Goal: Register for event/course

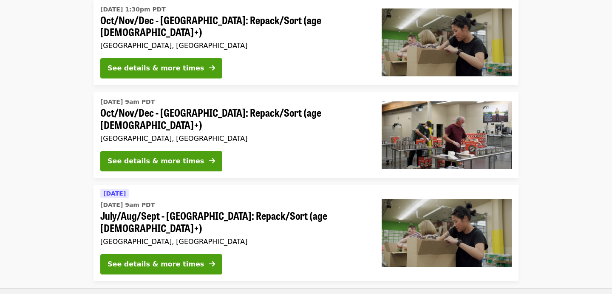
scroll to position [155, 0]
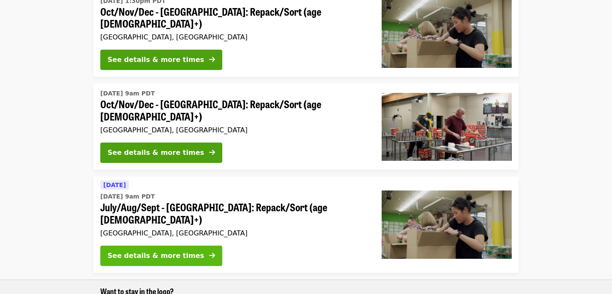
click at [131, 251] on div "See details & more times" at bounding box center [155, 256] width 96 height 10
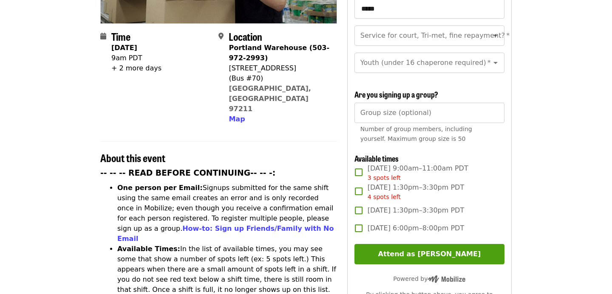
scroll to position [186, 0]
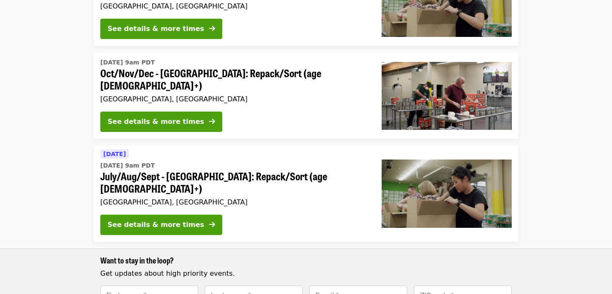
scroll to position [155, 0]
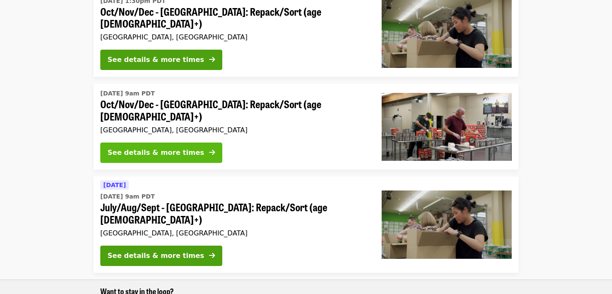
click at [119, 148] on div "See details & more times" at bounding box center [155, 153] width 96 height 10
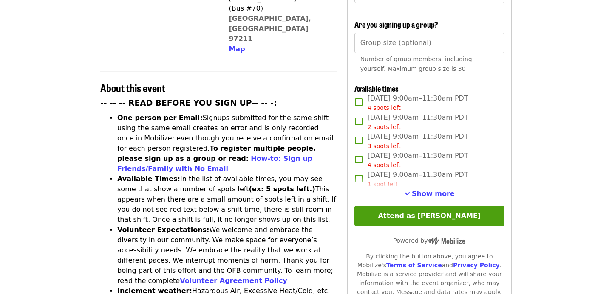
scroll to position [266, 0]
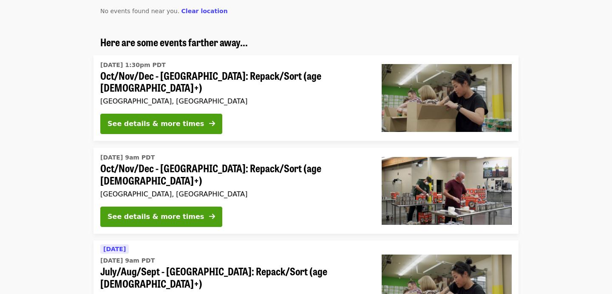
scroll to position [90, 0]
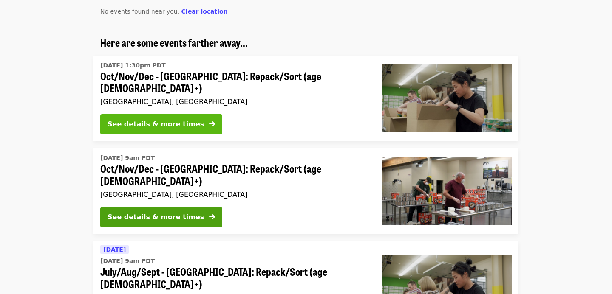
click at [134, 119] on div "See details & more times" at bounding box center [155, 124] width 96 height 10
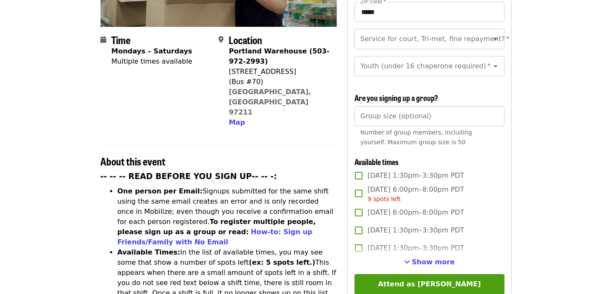
scroll to position [274, 0]
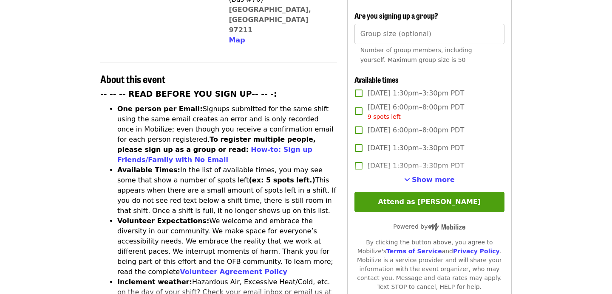
click at [427, 176] on span "Show more" at bounding box center [433, 180] width 43 height 8
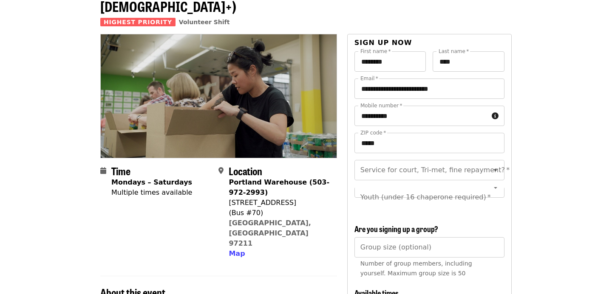
scroll to position [61, 0]
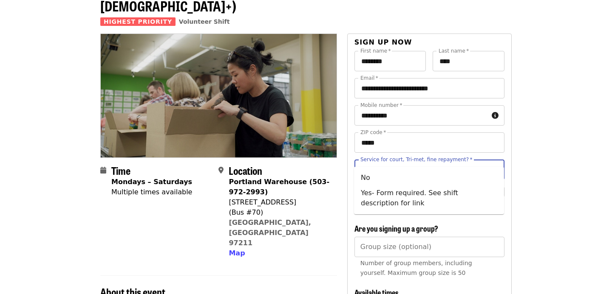
click at [435, 162] on input "Service for court, Tri-met, fine repayment?   *" at bounding box center [419, 170] width 116 height 16
click at [424, 173] on li "No" at bounding box center [429, 177] width 150 height 15
type input "**"
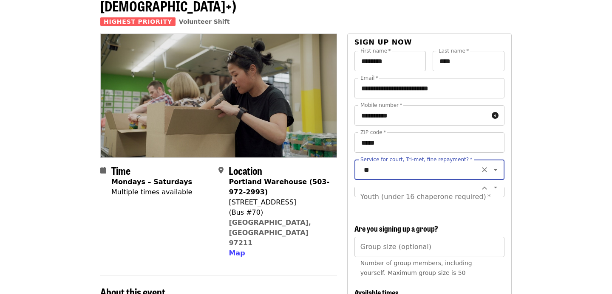
click at [420, 187] on div "Youth (under 16 chaperone required) *" at bounding box center [429, 197] width 150 height 20
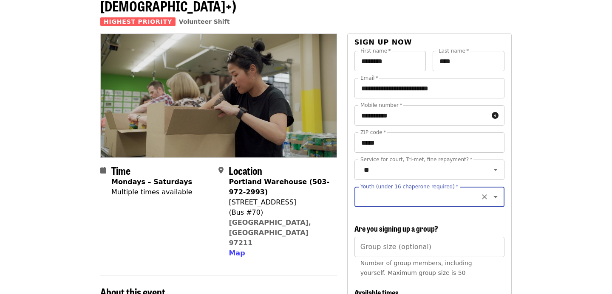
scroll to position [0, 0]
click at [420, 189] on input "Youth (under 16 chaperone required)   *" at bounding box center [419, 197] width 116 height 16
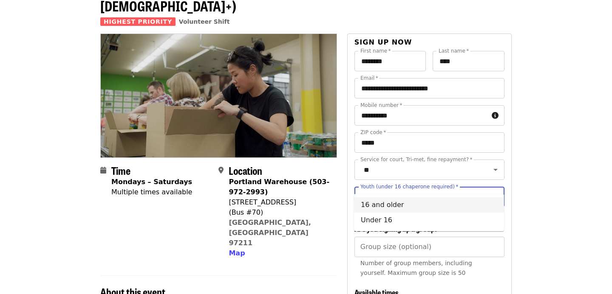
click at [407, 204] on li "16 and older" at bounding box center [429, 205] width 150 height 15
type input "**********"
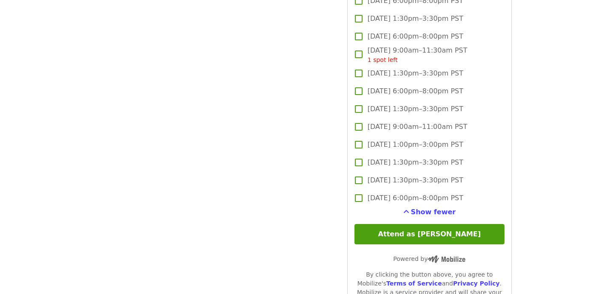
scroll to position [2037, 0]
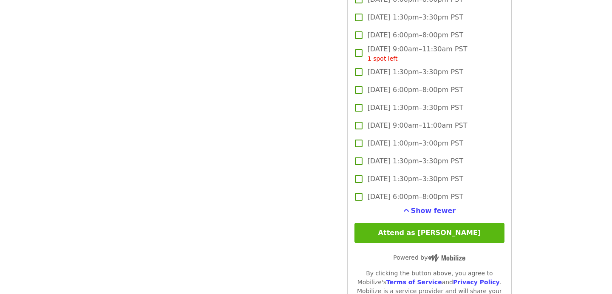
click at [491, 223] on button "Attend as [PERSON_NAME]" at bounding box center [429, 233] width 150 height 20
